Goal: Information Seeking & Learning: Learn about a topic

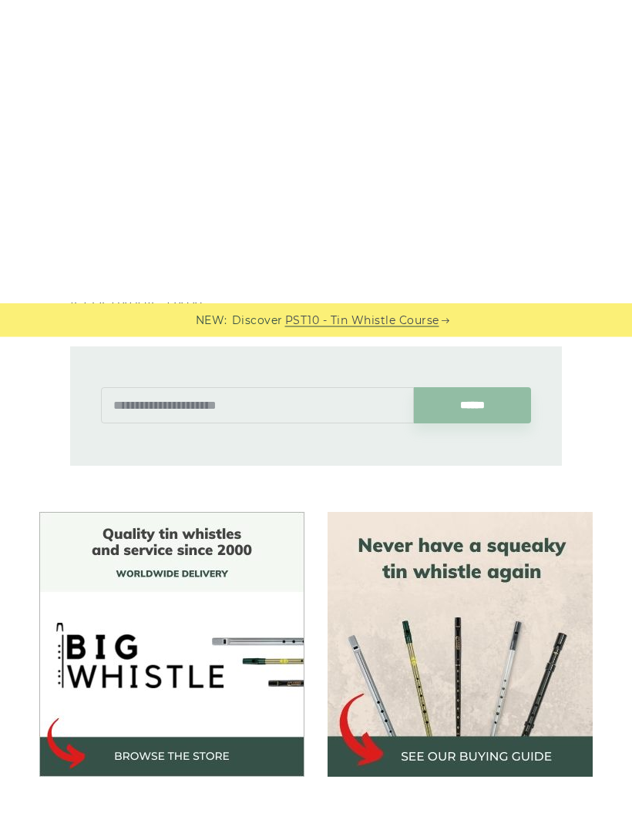
scroll to position [1473, 0]
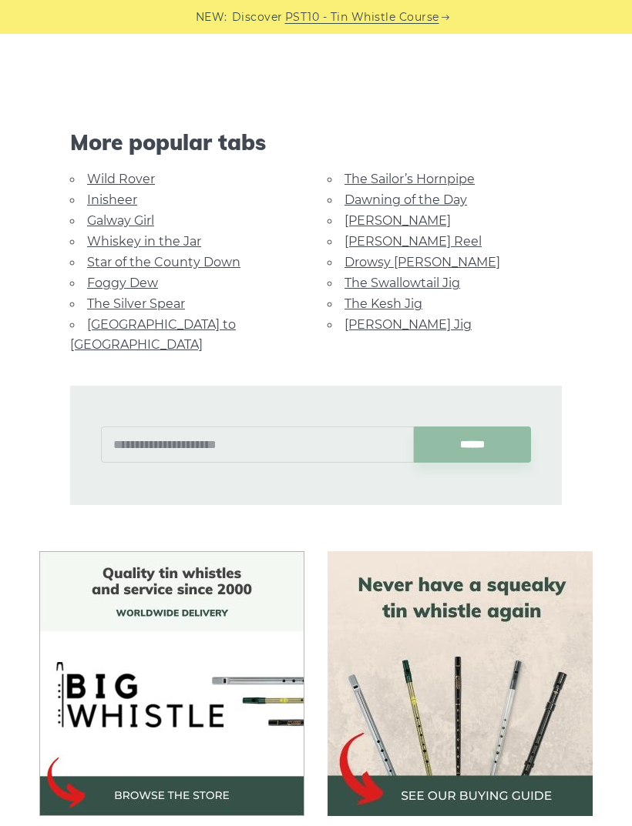
click at [167, 323] on link "[GEOGRAPHIC_DATA] to [GEOGRAPHIC_DATA]" at bounding box center [153, 334] width 166 height 35
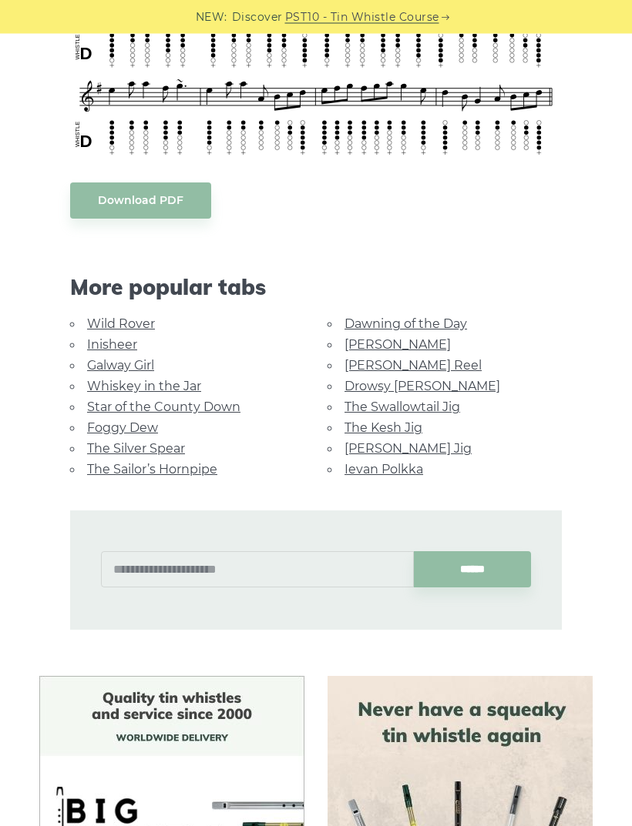
scroll to position [605, 0]
click at [148, 421] on link "Foggy Dew" at bounding box center [122, 428] width 71 height 15
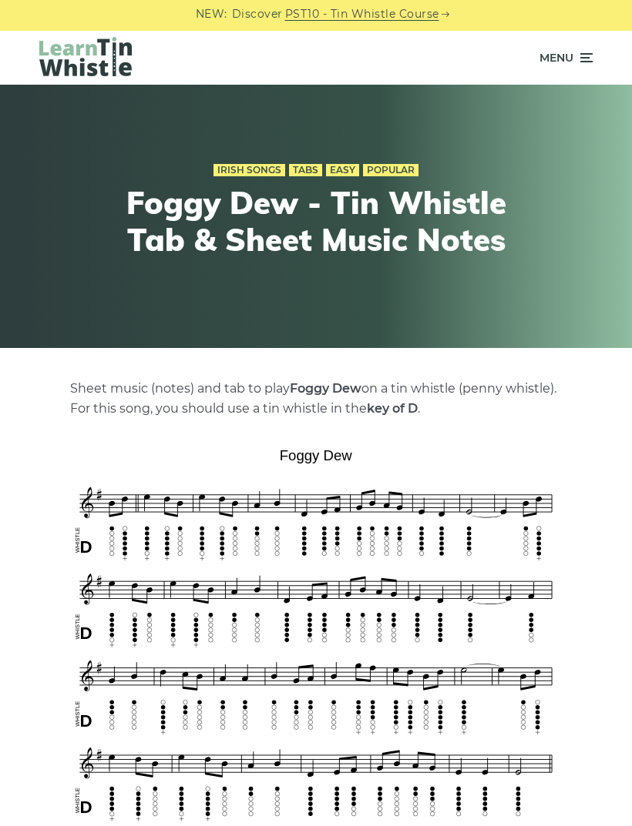
scroll to position [3, 0]
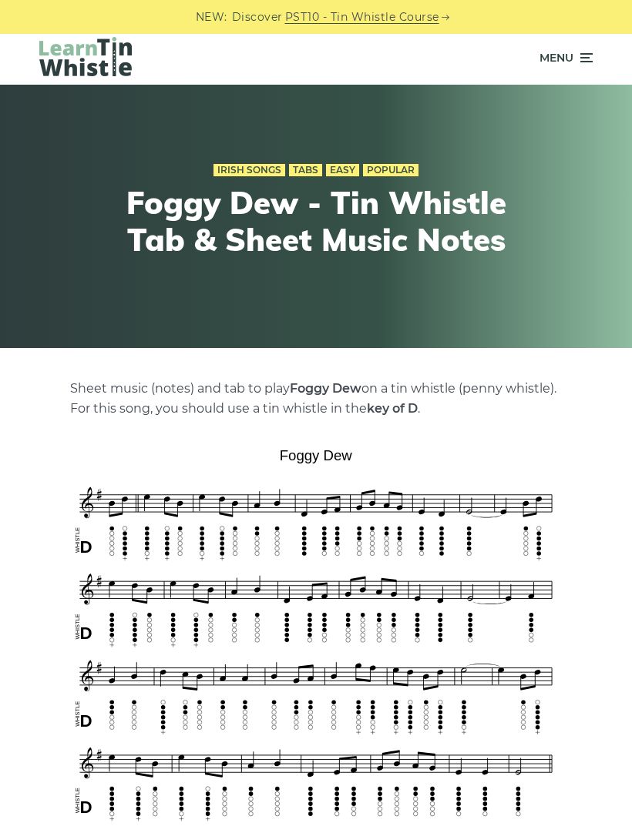
click at [548, 81] on div "Menu" at bounding box center [315, 58] width 599 height 54
click at [571, 66] on span "Menu" at bounding box center [556, 58] width 34 height 39
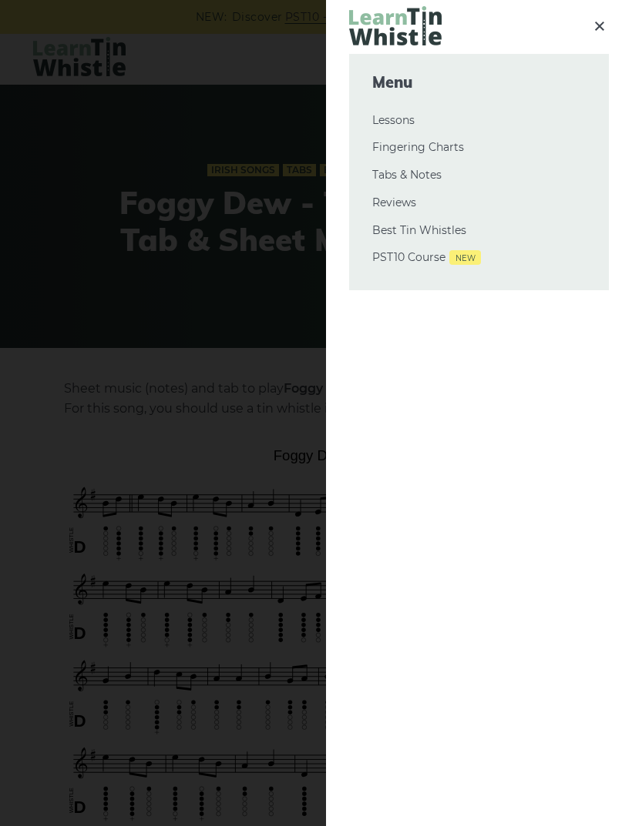
click at [417, 178] on link "Tabs & Notes" at bounding box center [478, 175] width 213 height 18
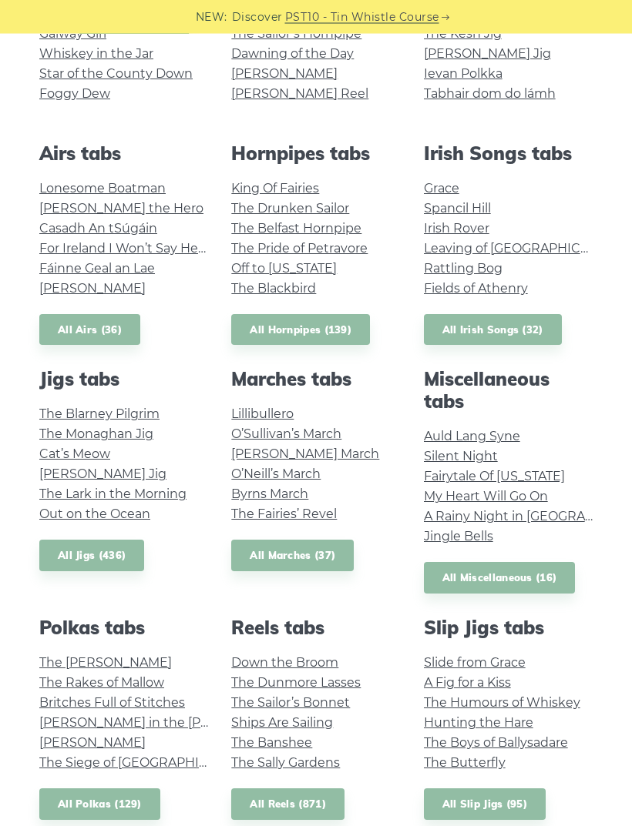
scroll to position [441, 0]
click at [492, 538] on link "Jingle Bells" at bounding box center [458, 536] width 69 height 15
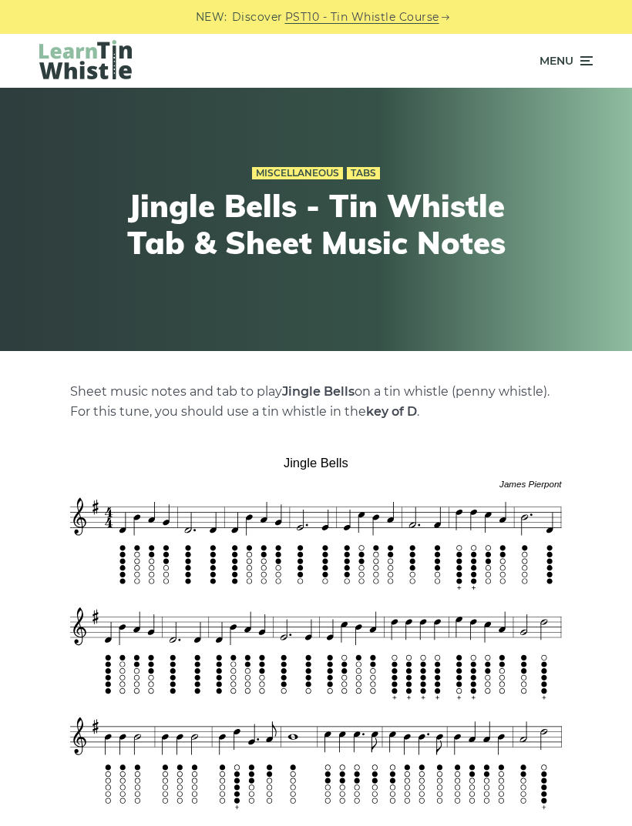
click at [565, 68] on span "Menu" at bounding box center [556, 61] width 34 height 39
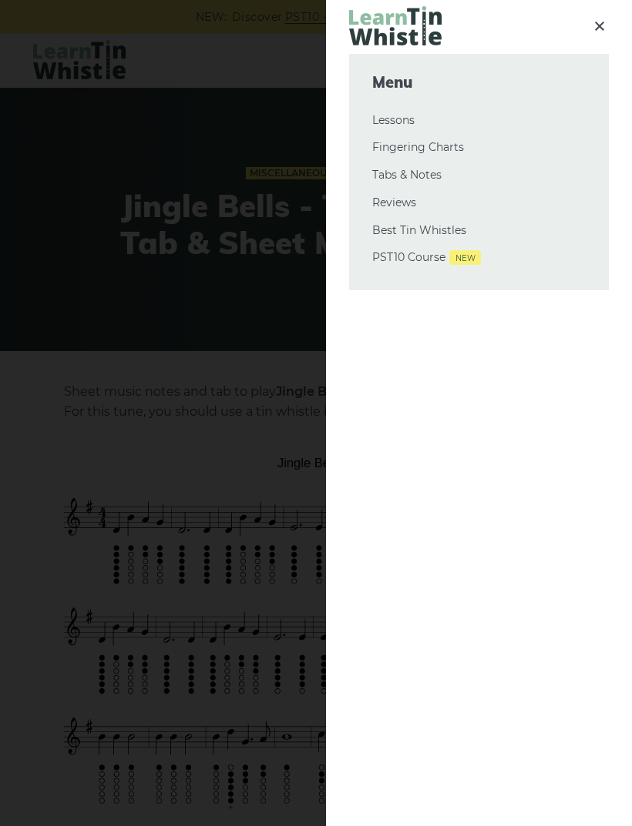
click at [498, 170] on link "Tabs & Notes" at bounding box center [478, 175] width 213 height 18
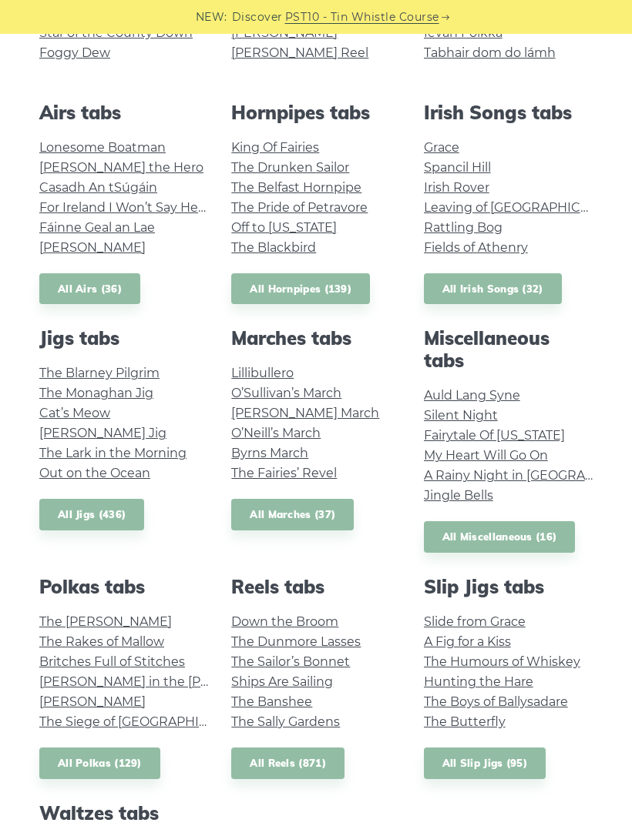
scroll to position [481, 0]
click at [508, 252] on link "Fields of Athenry" at bounding box center [476, 248] width 104 height 15
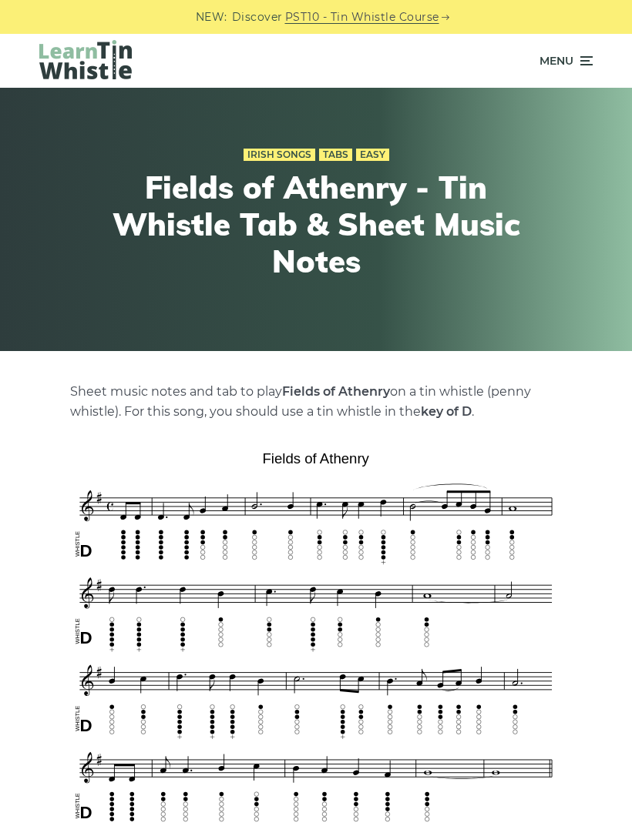
click at [565, 66] on span "Menu" at bounding box center [556, 61] width 34 height 39
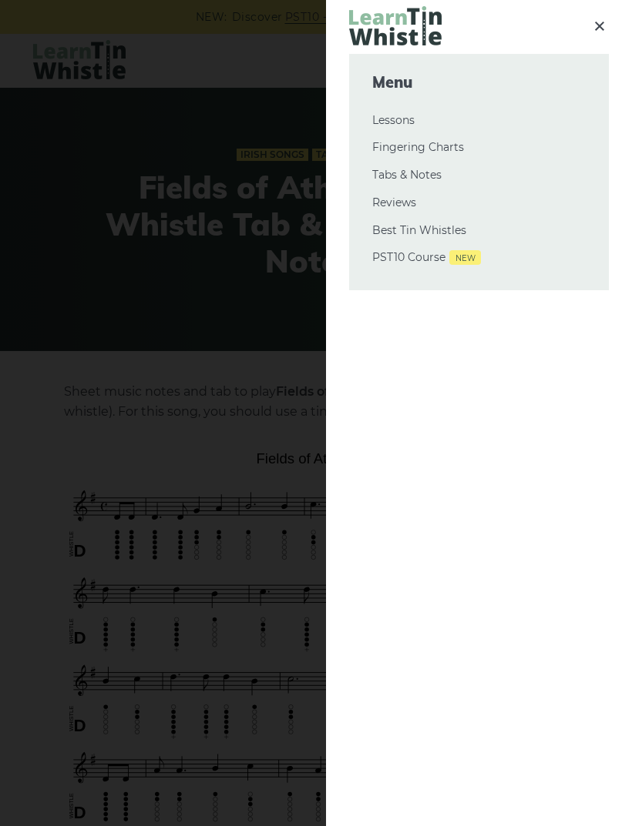
click at [437, 178] on link "Tabs & Notes" at bounding box center [478, 175] width 213 height 18
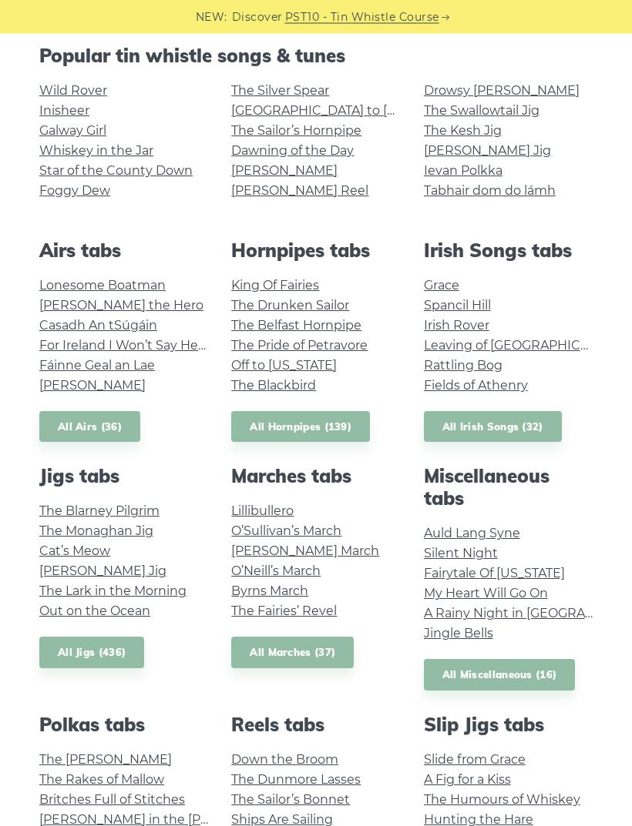
scroll to position [344, 0]
click at [530, 572] on link "Fairytale Of New York" at bounding box center [494, 573] width 141 height 15
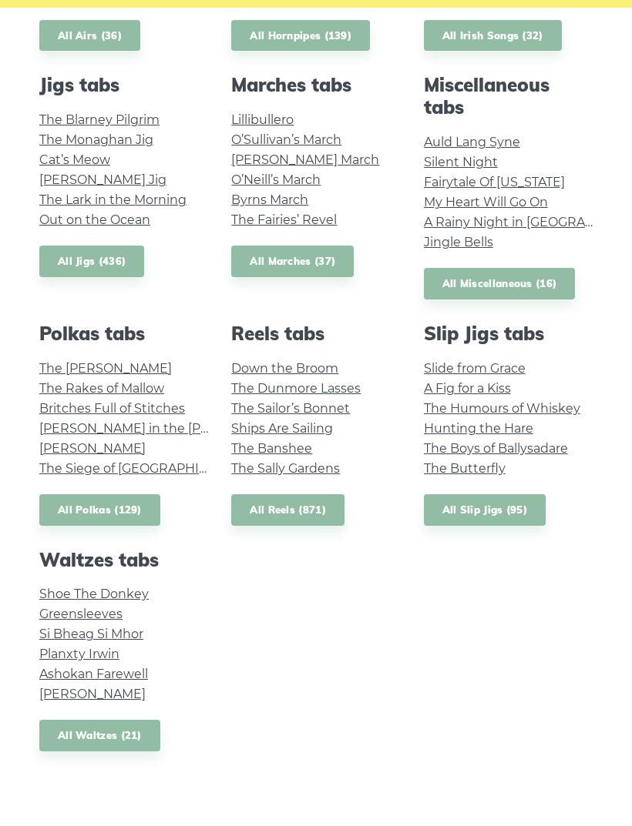
scroll to position [734, 0]
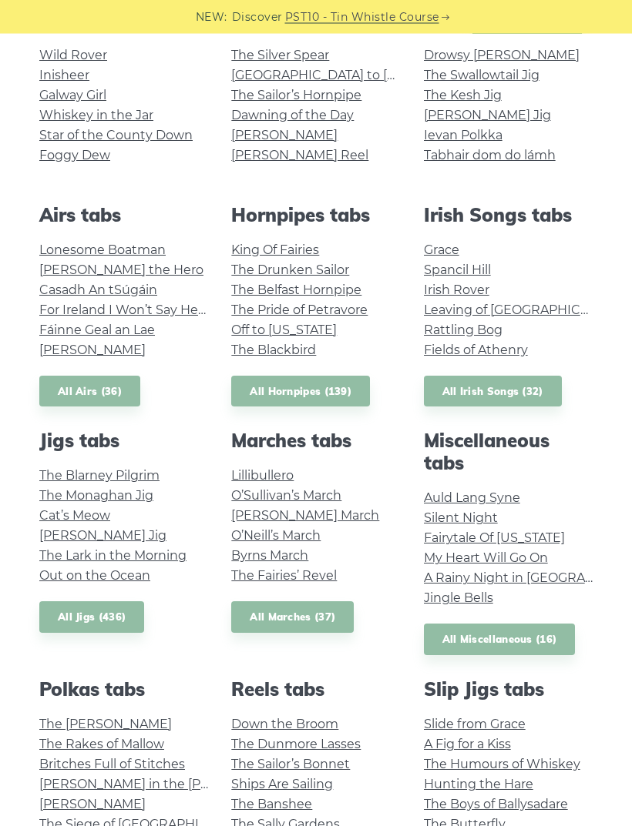
click at [532, 414] on div "Popular tin whistle songs & tunes Wild Rover Inisheer Galway Girl Whiskey in th…" at bounding box center [316, 570] width 576 height 1121
click at [540, 394] on link "All Irish Songs (32)" at bounding box center [493, 392] width 138 height 32
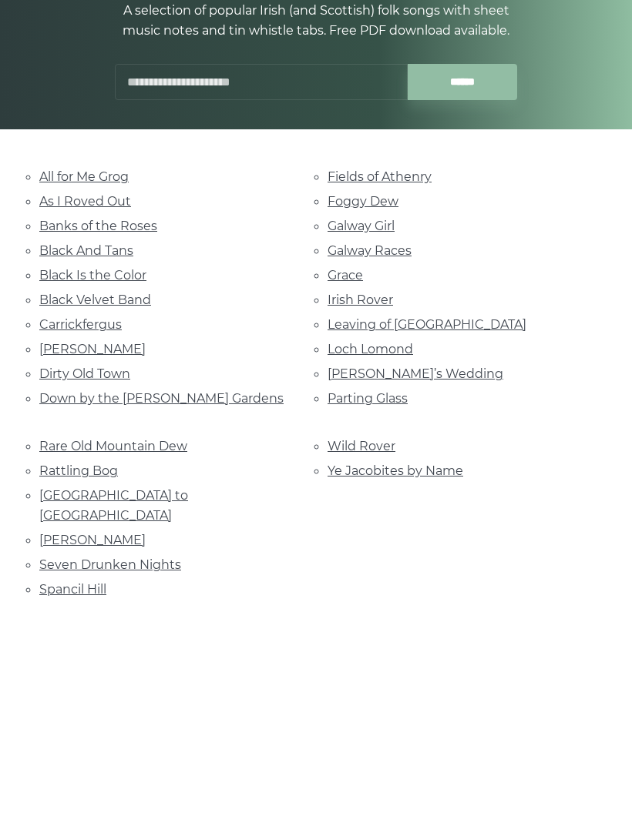
scroll to position [221, 0]
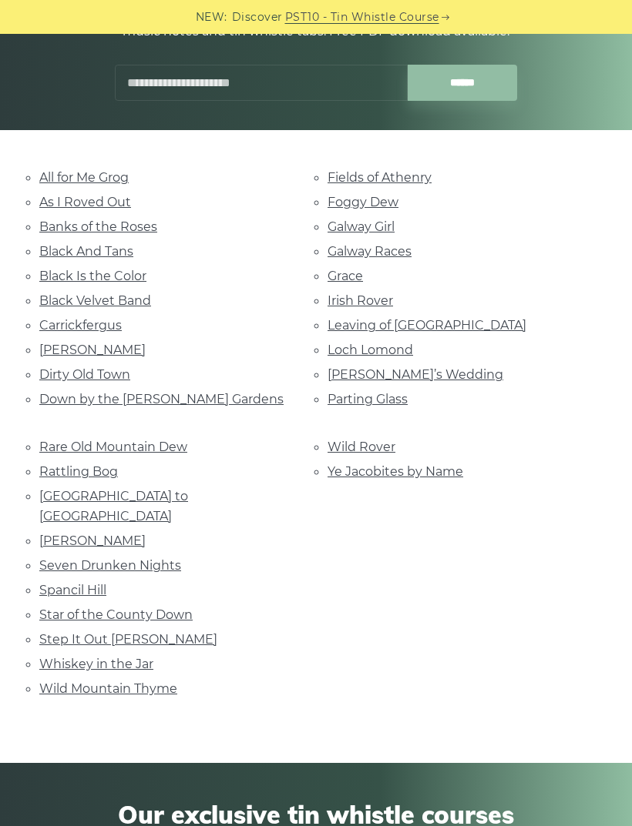
click at [108, 248] on link "Black And Tans" at bounding box center [86, 251] width 94 height 15
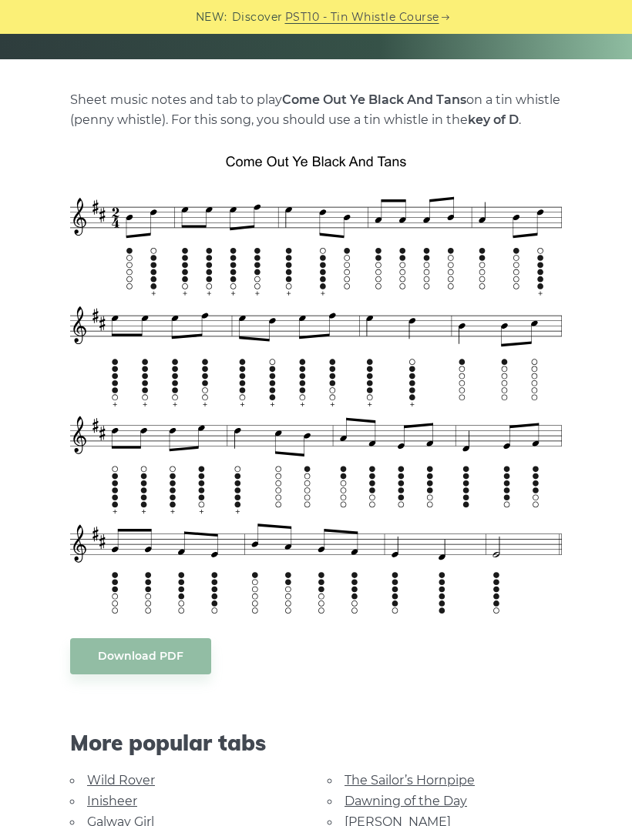
scroll to position [293, 0]
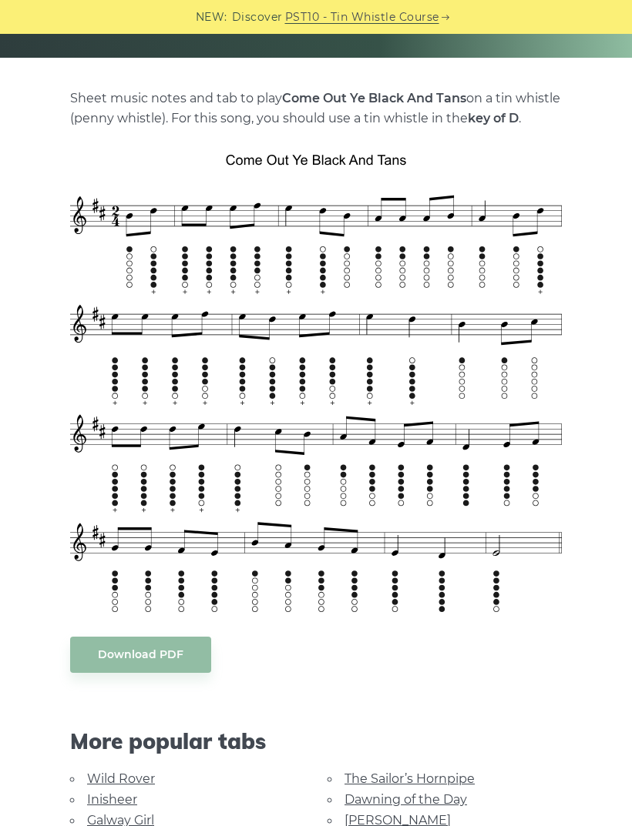
click at [291, 826] on li "Whiskey in the Jar" at bounding box center [187, 841] width 234 height 21
